Goal: Task Accomplishment & Management: Use online tool/utility

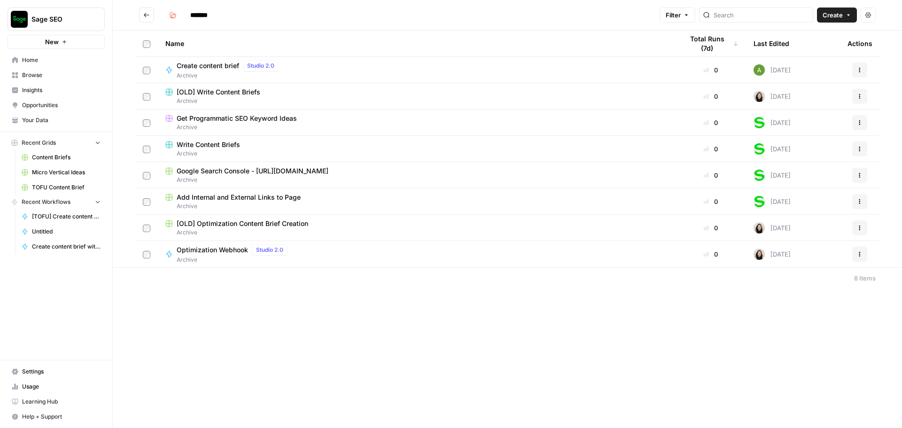
click at [228, 252] on span "Optimization Webhook" at bounding box center [212, 249] width 71 height 9
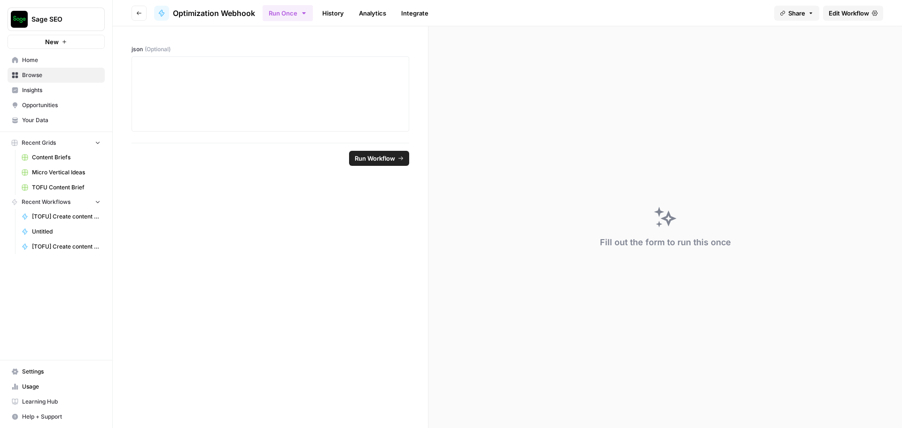
click at [846, 7] on link "Edit Workflow" at bounding box center [853, 13] width 60 height 15
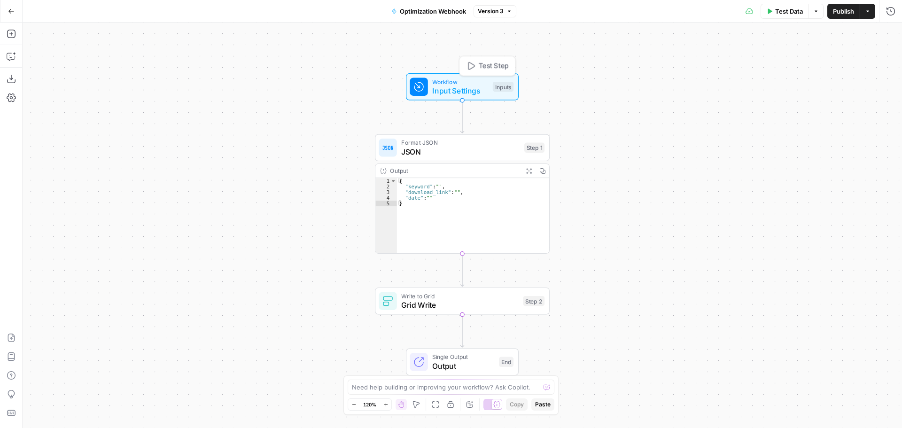
click at [463, 85] on span "Workflow" at bounding box center [460, 81] width 56 height 9
click at [456, 85] on span "Workflow" at bounding box center [460, 81] width 56 height 9
click at [464, 150] on span "JSON" at bounding box center [460, 151] width 118 height 11
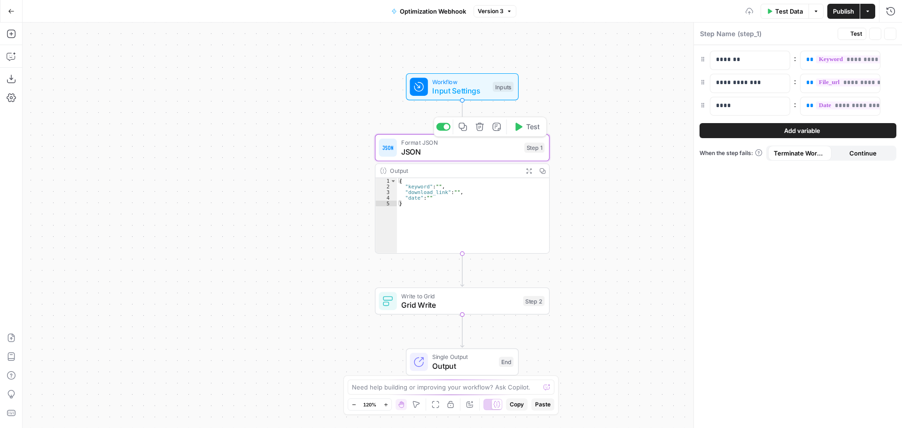
type textarea "JSON"
click at [495, 305] on span "Grid Write" at bounding box center [460, 304] width 118 height 11
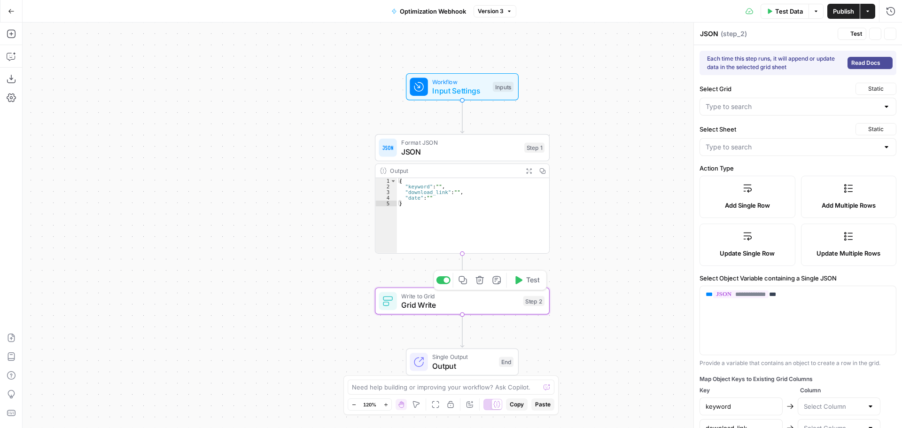
type textarea "Grid Write"
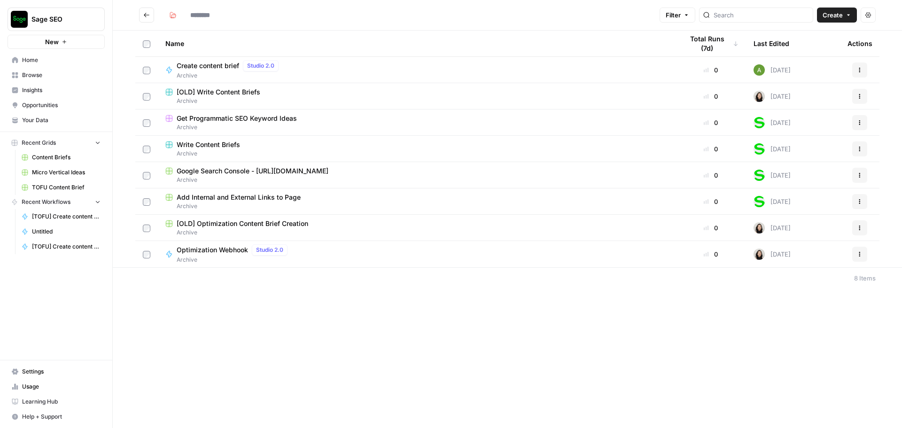
type input "*******"
